Goal: Task Accomplishment & Management: Complete application form

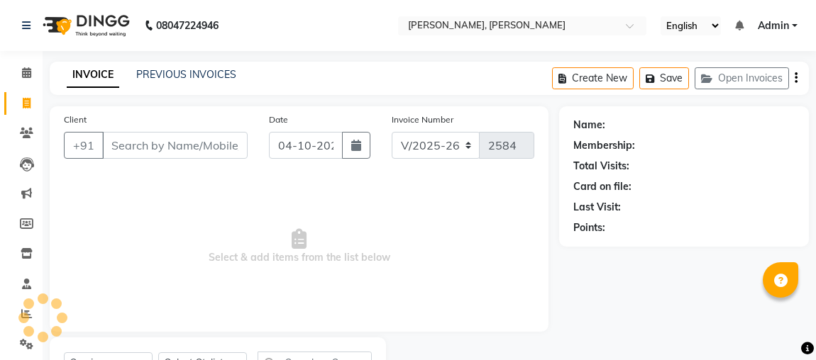
select select "4362"
select select "service"
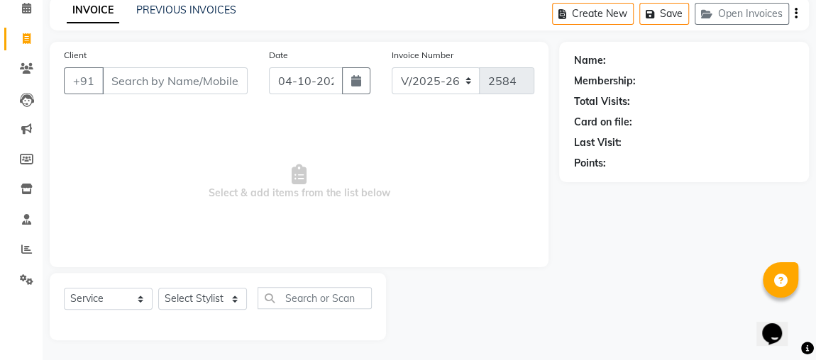
click at [179, 79] on input "Client" at bounding box center [174, 80] width 145 height 27
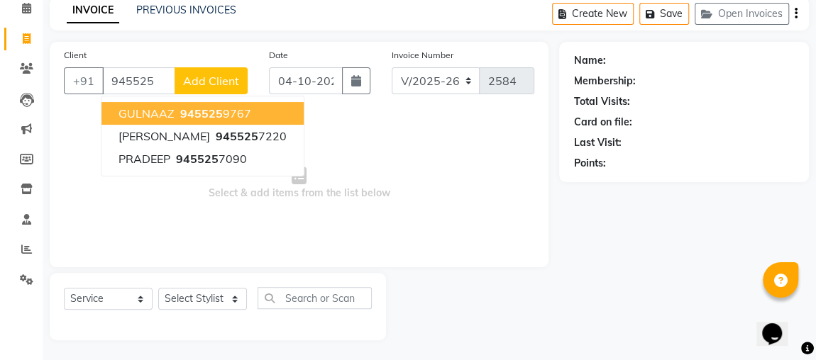
click at [265, 106] on button "GULNAAZ 945525 9767" at bounding box center [202, 113] width 202 height 23
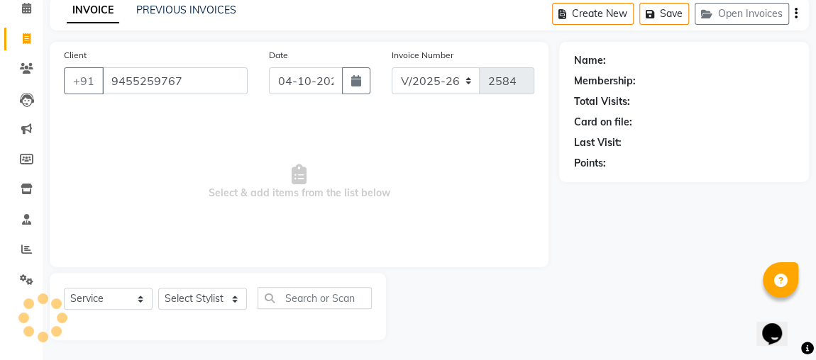
type input "9455259767"
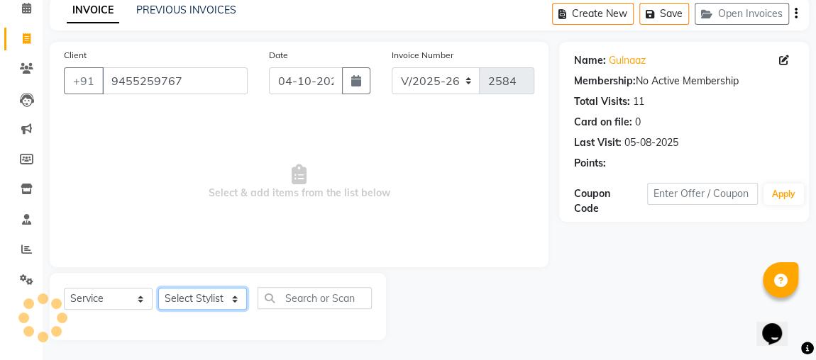
click at [205, 289] on select "Select Stylist [PERSON_NAME] [PERSON_NAME] [PERSON_NAME] MAKEUPS AND PREBRIDAL …" at bounding box center [202, 299] width 89 height 22
select select "32641"
click at [158, 288] on select "Select Stylist [PERSON_NAME] [PERSON_NAME] [PERSON_NAME] MAKEUPS AND PREBRIDAL …" at bounding box center [202, 299] width 89 height 22
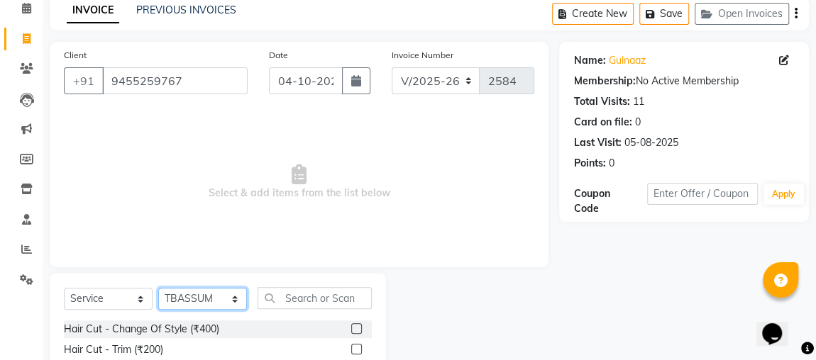
scroll to position [206, 0]
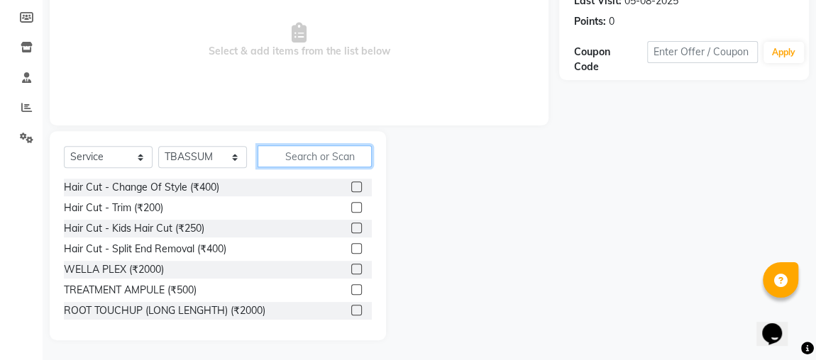
click at [311, 150] on input "text" at bounding box center [314, 156] width 114 height 22
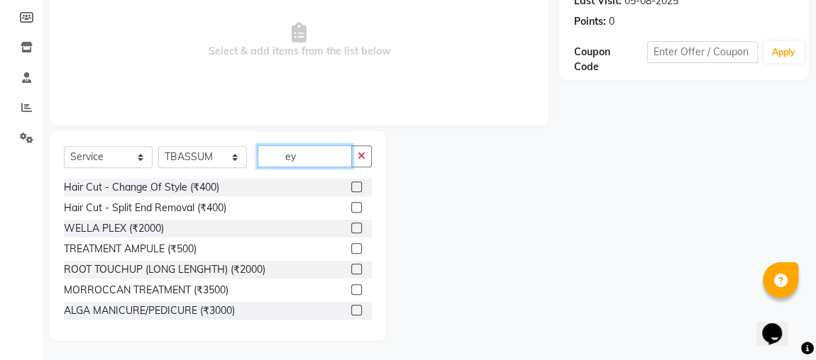
scroll to position [126, 0]
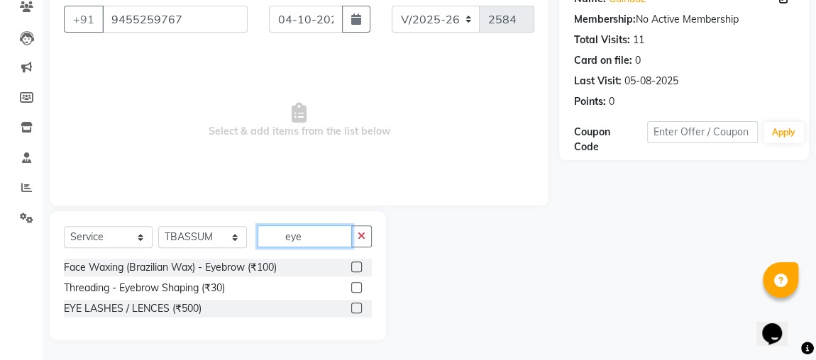
type input "eye"
click at [357, 286] on label at bounding box center [356, 287] width 11 height 11
click at [357, 286] on input "checkbox" at bounding box center [355, 288] width 9 height 9
checkbox input "true"
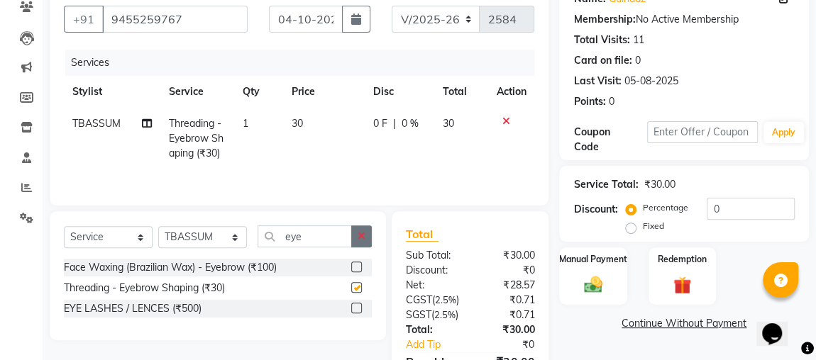
click at [366, 239] on button "button" at bounding box center [361, 237] width 21 height 22
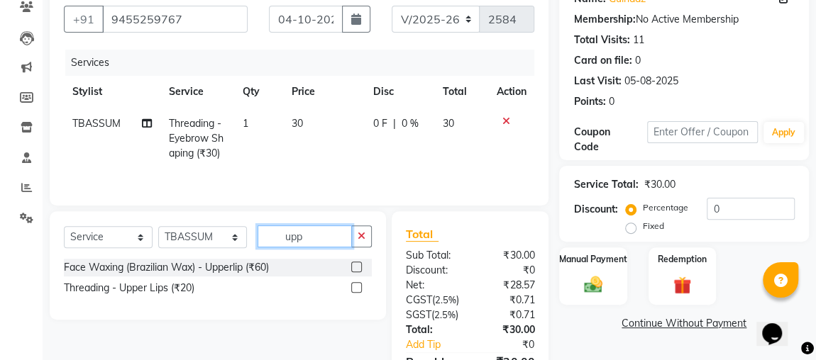
type input "upp"
click at [357, 286] on label at bounding box center [356, 287] width 11 height 11
click at [357, 286] on input "checkbox" at bounding box center [355, 288] width 9 height 9
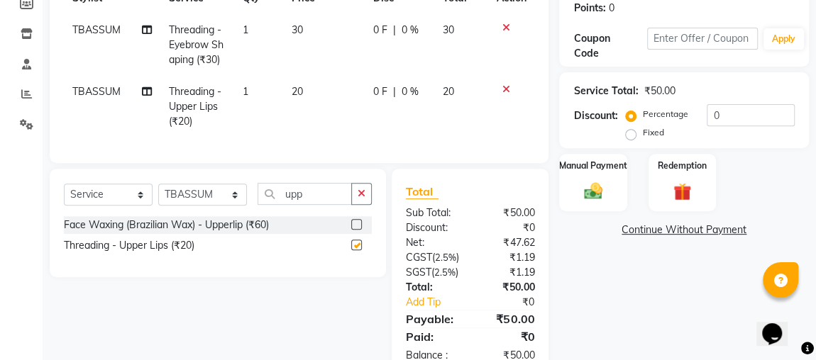
scroll to position [296, 0]
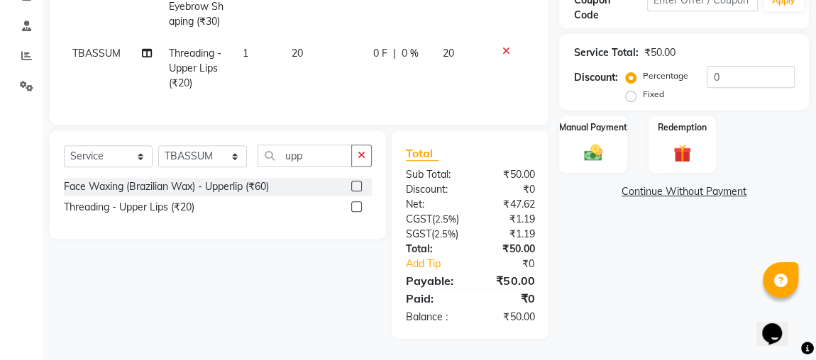
checkbox input "false"
click at [606, 143] on img at bounding box center [593, 153] width 30 height 21
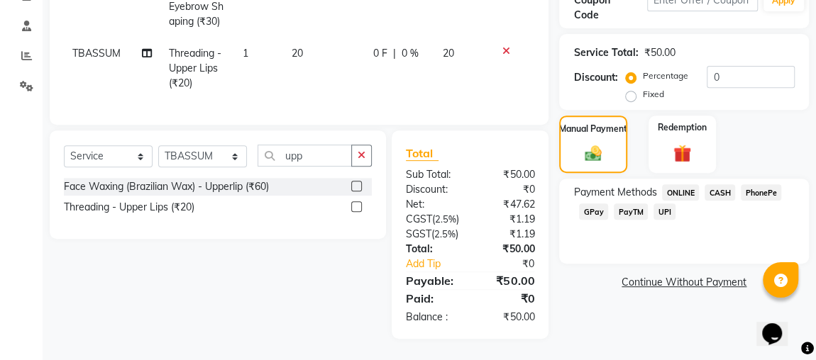
click at [684, 184] on span "ONLINE" at bounding box center [680, 192] width 37 height 16
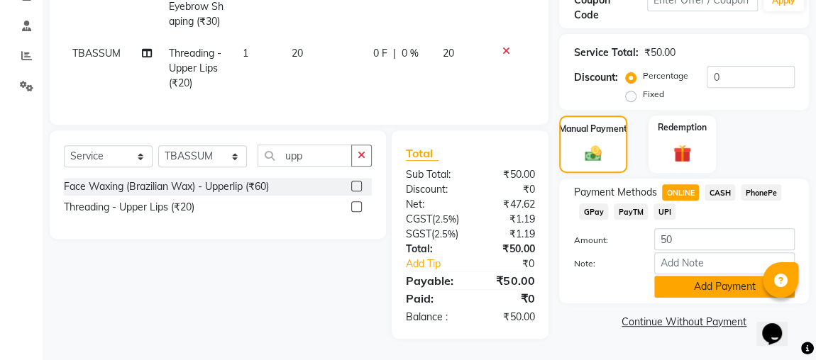
click at [704, 276] on button "Add Payment" at bounding box center [724, 287] width 140 height 22
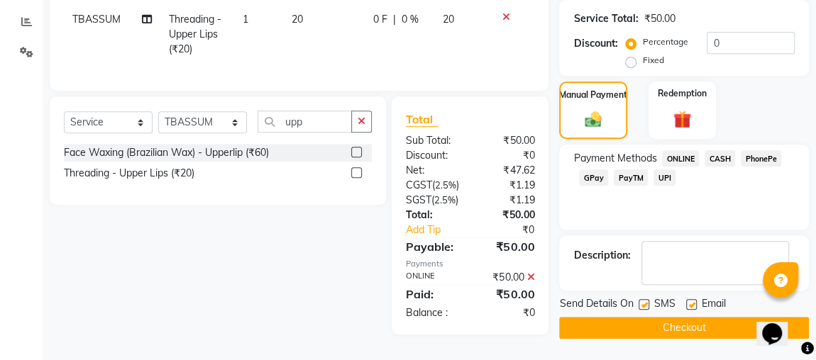
click at [699, 317] on button "Checkout" at bounding box center [684, 328] width 250 height 22
